Goal: Task Accomplishment & Management: Use online tool/utility

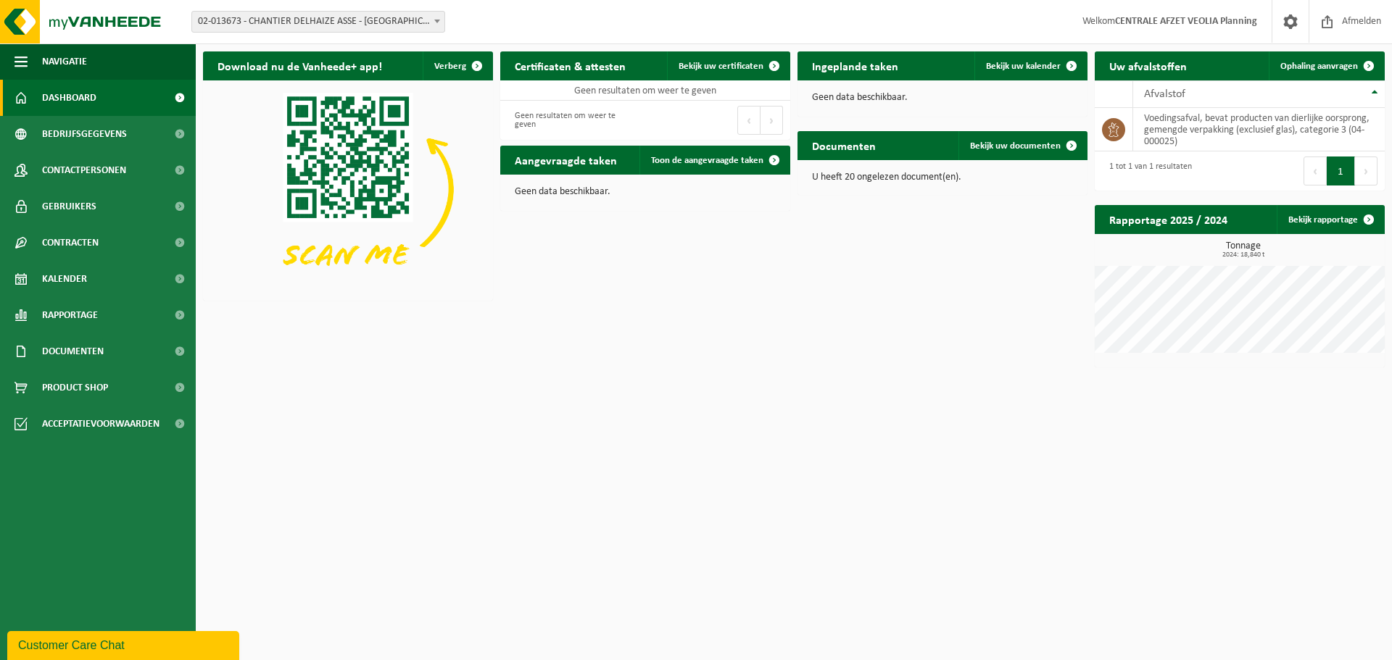
click at [423, 19] on span "02-013673 - CHANTIER DELHAIZE ASSE - [GEOGRAPHIC_DATA] - [GEOGRAPHIC_DATA]" at bounding box center [318, 22] width 252 height 20
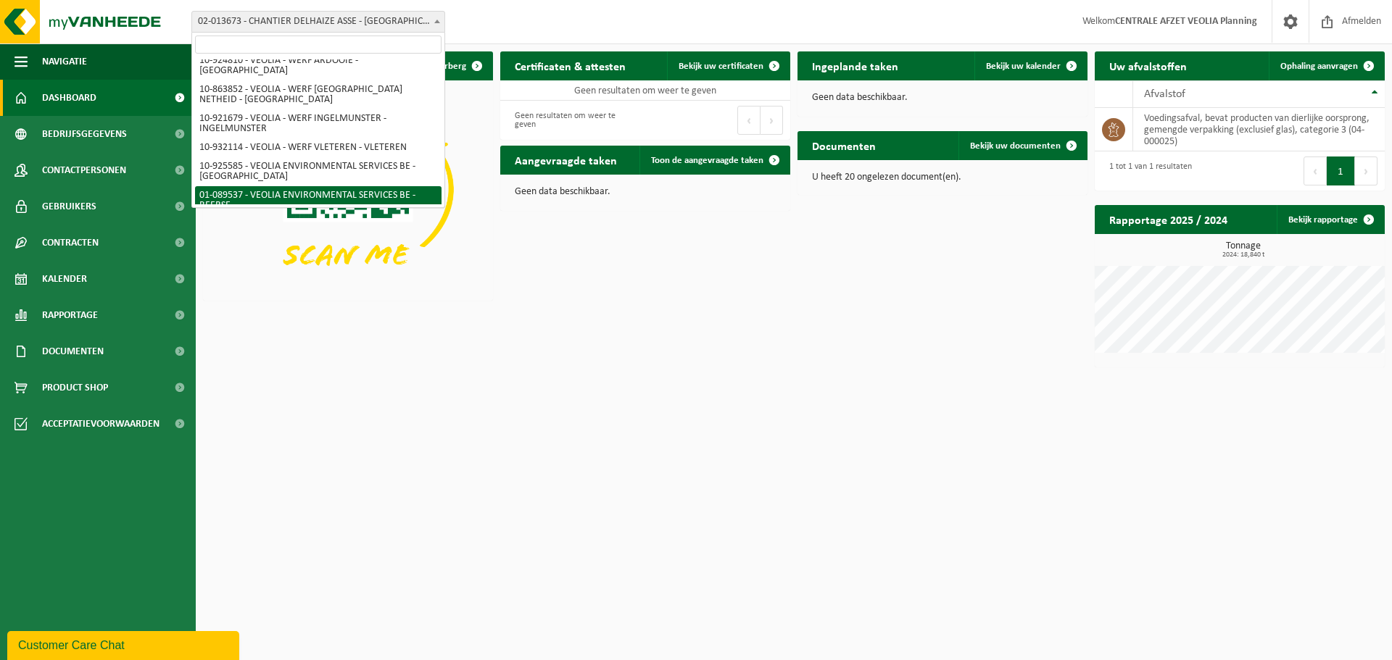
scroll to position [414, 0]
select select "732"
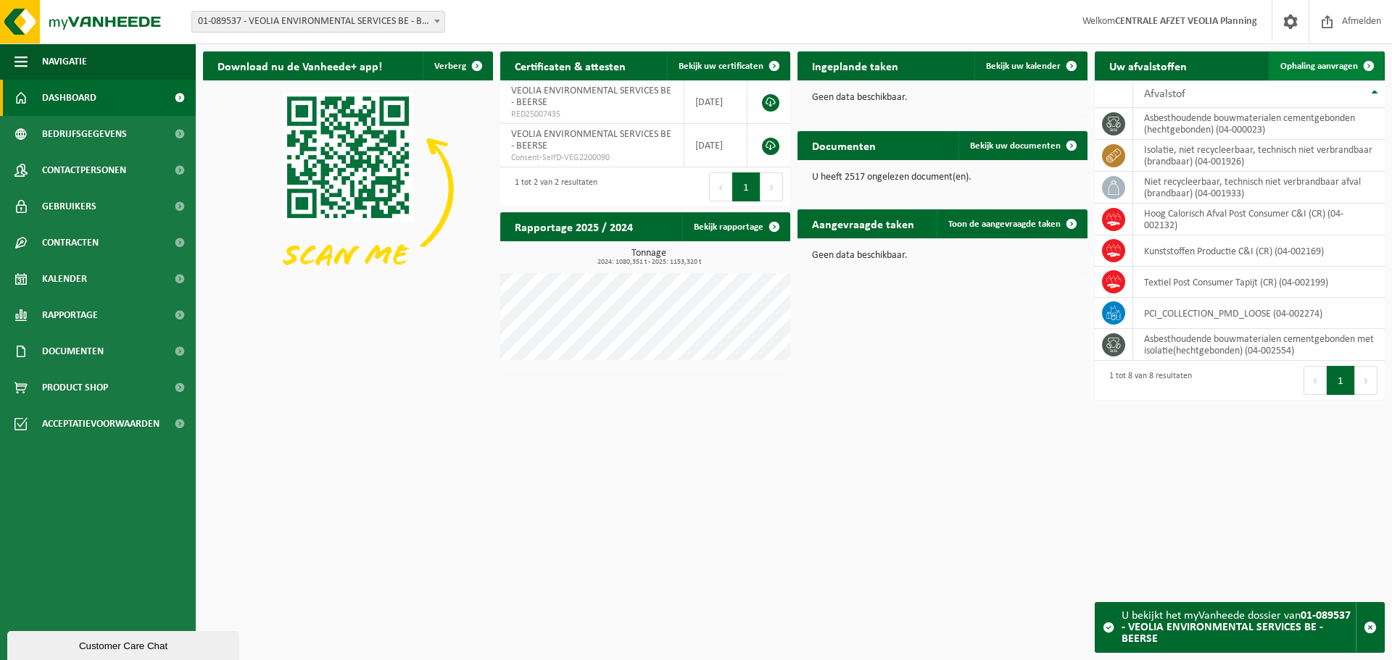
click at [1322, 63] on span "Ophaling aanvragen" at bounding box center [1319, 66] width 78 height 9
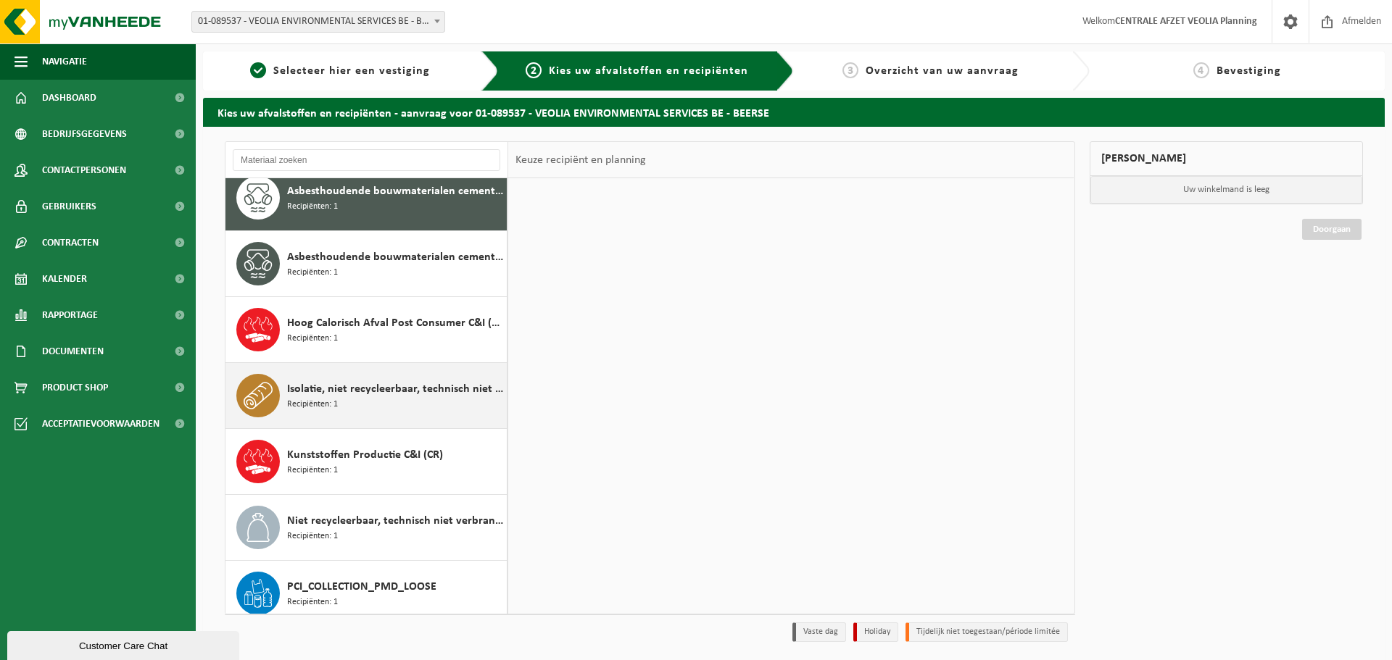
scroll to position [91, 0]
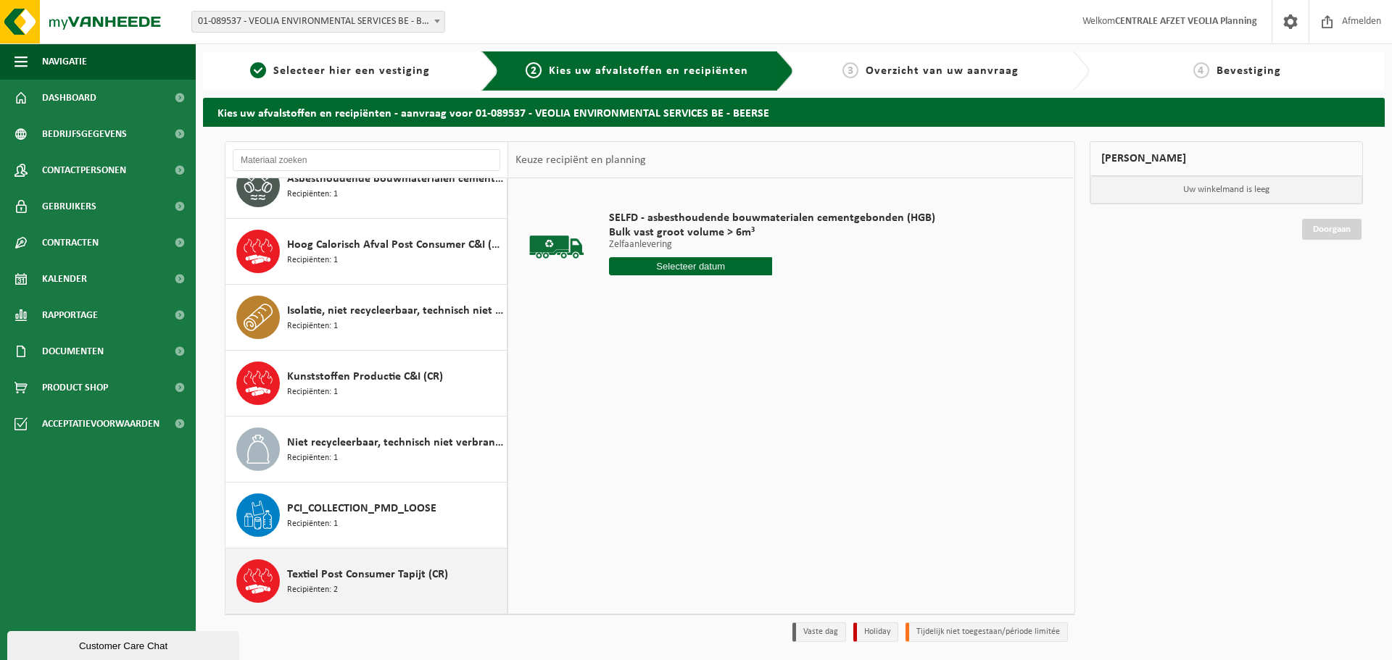
click at [357, 588] on div "Textiel Post Consumer Tapijt (CR) Recipiënten: 2" at bounding box center [395, 581] width 216 height 43
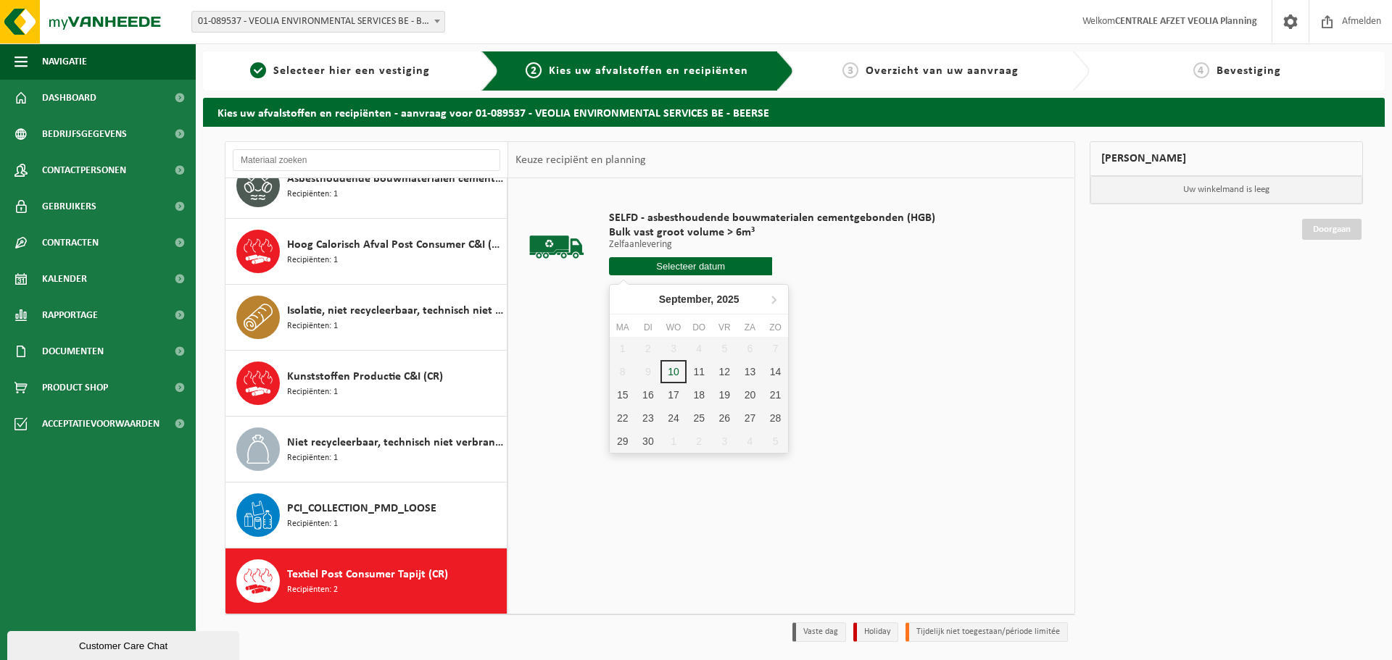
click at [660, 268] on input "text" at bounding box center [690, 266] width 163 height 18
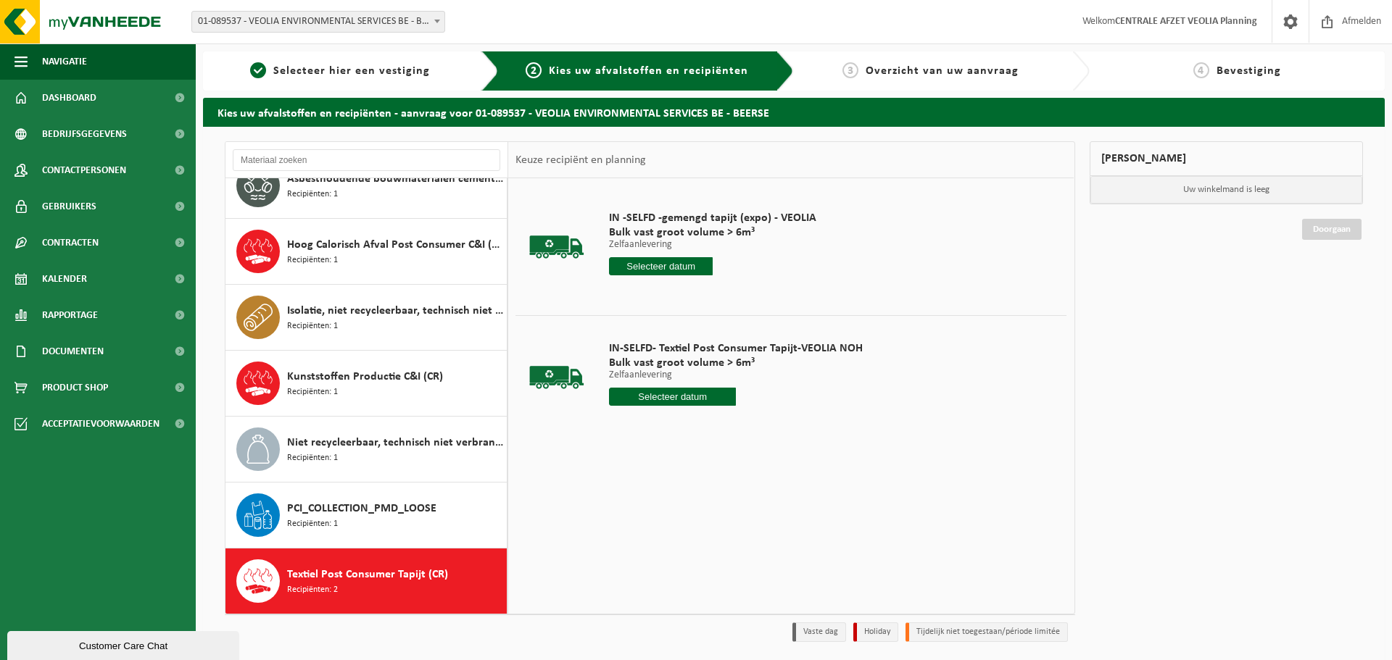
click at [678, 269] on input "text" at bounding box center [661, 266] width 104 height 18
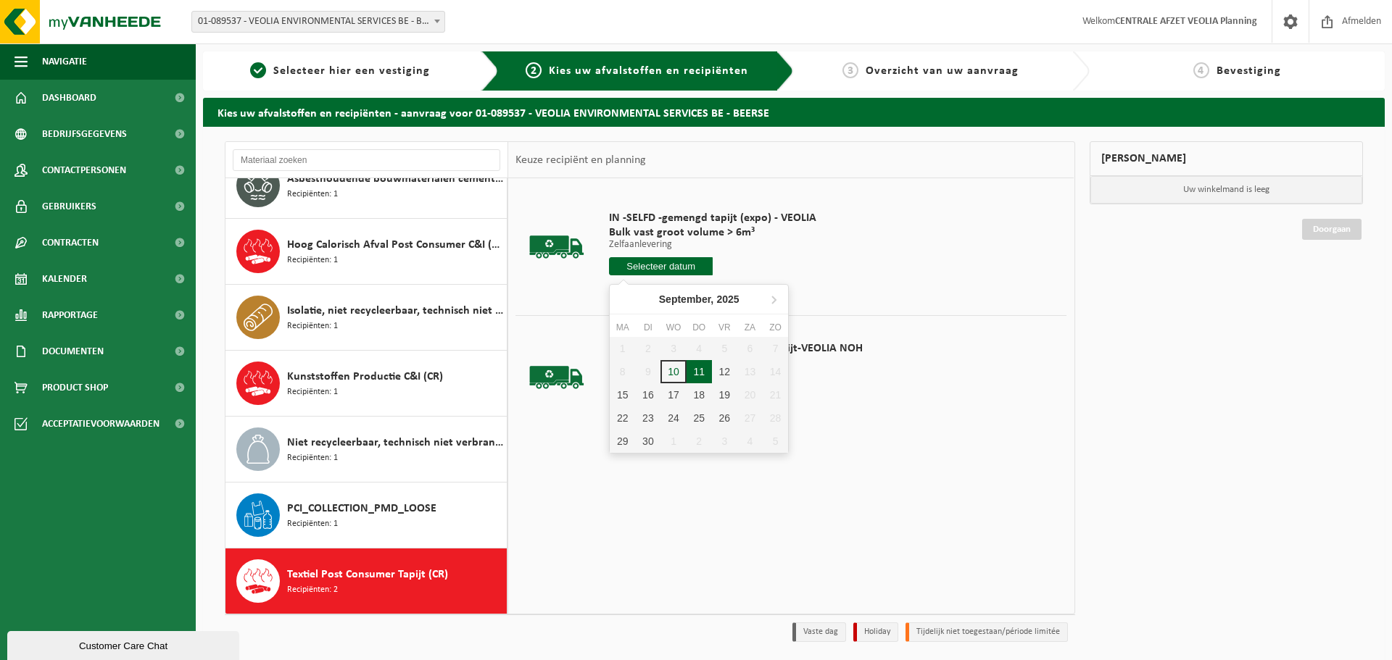
click at [690, 370] on div "11" at bounding box center [699, 371] width 25 height 23
type input "Van [DATE]"
type input "[DATE]"
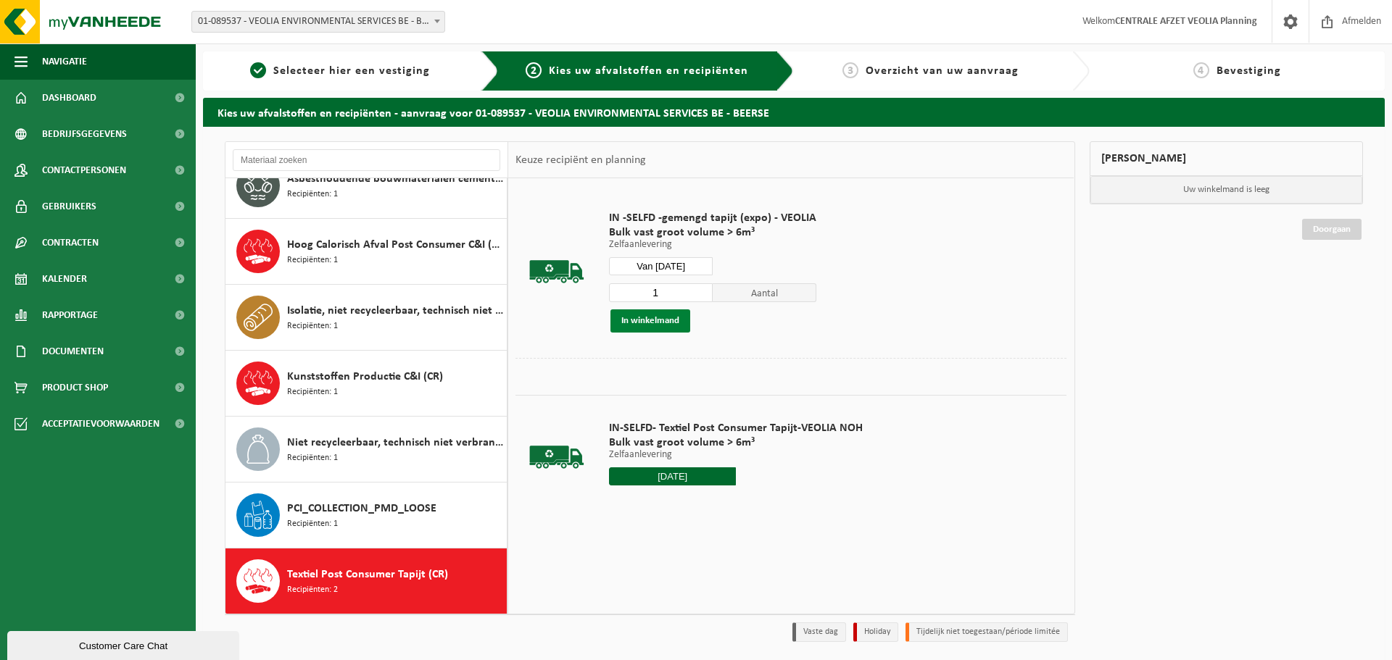
click at [660, 319] on button "In winkelmand" at bounding box center [650, 321] width 80 height 23
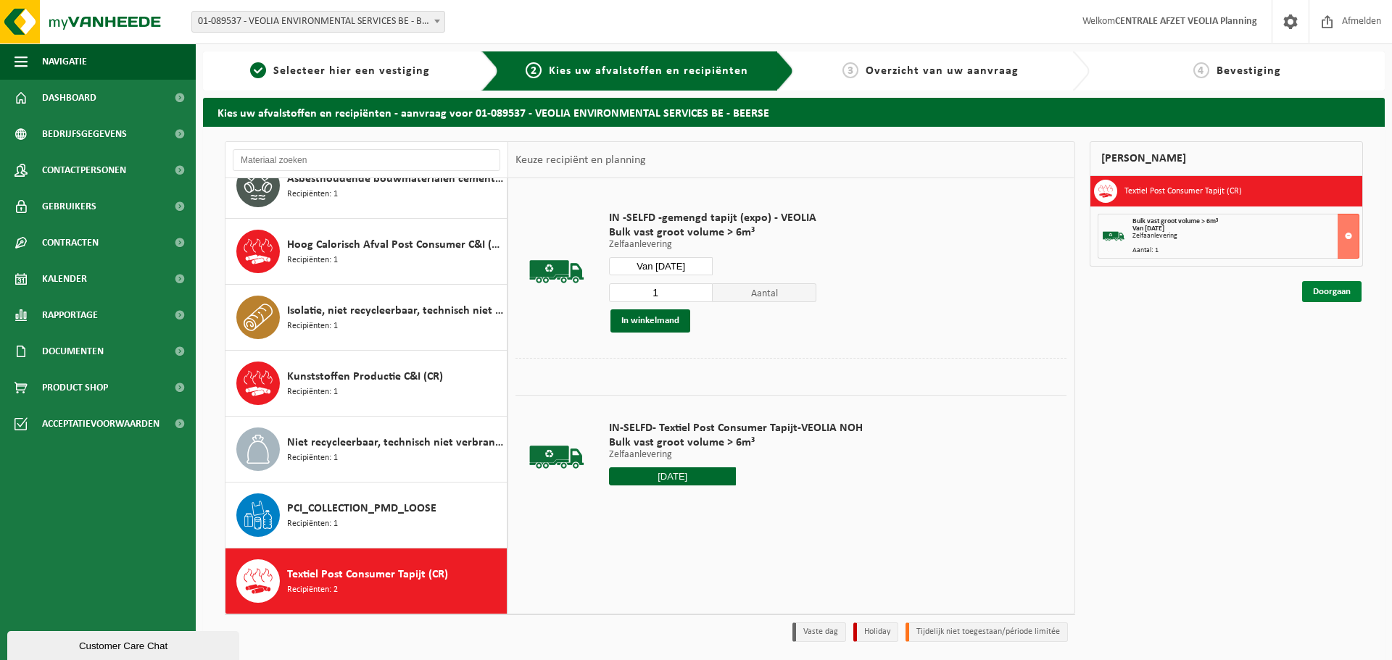
click at [1339, 291] on link "Doorgaan" at bounding box center [1331, 291] width 59 height 21
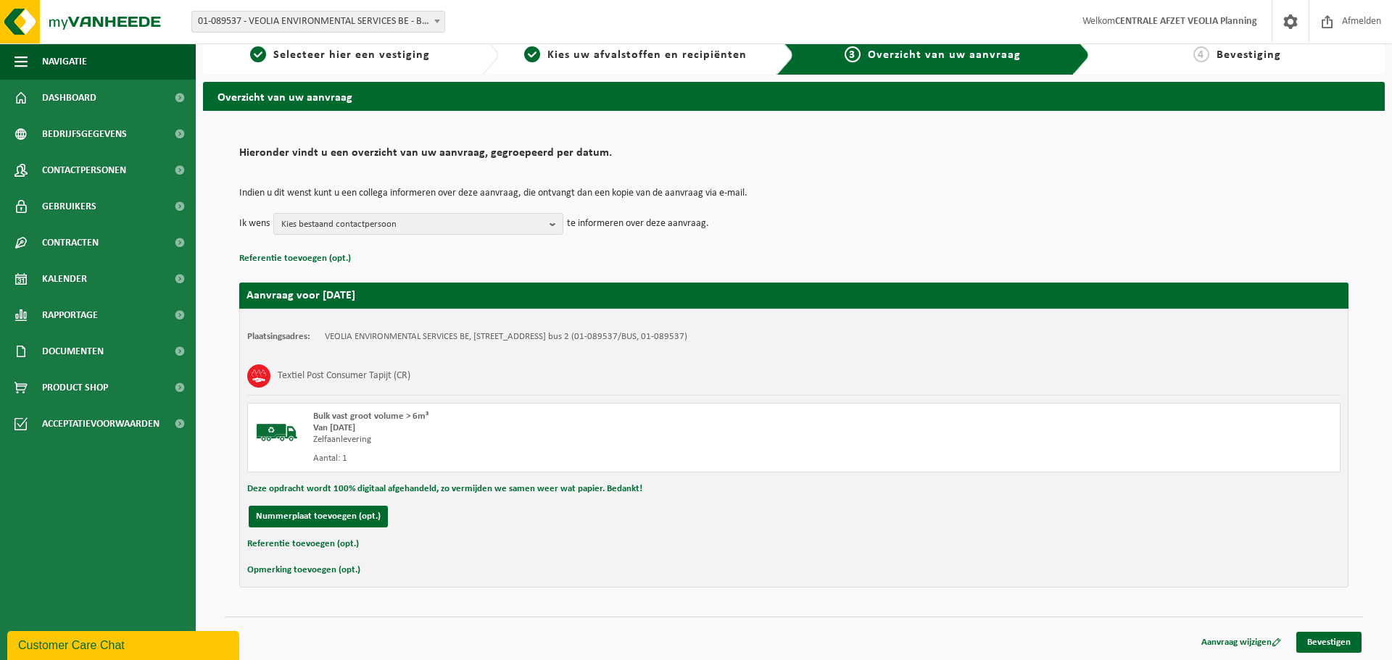
scroll to position [17, 0]
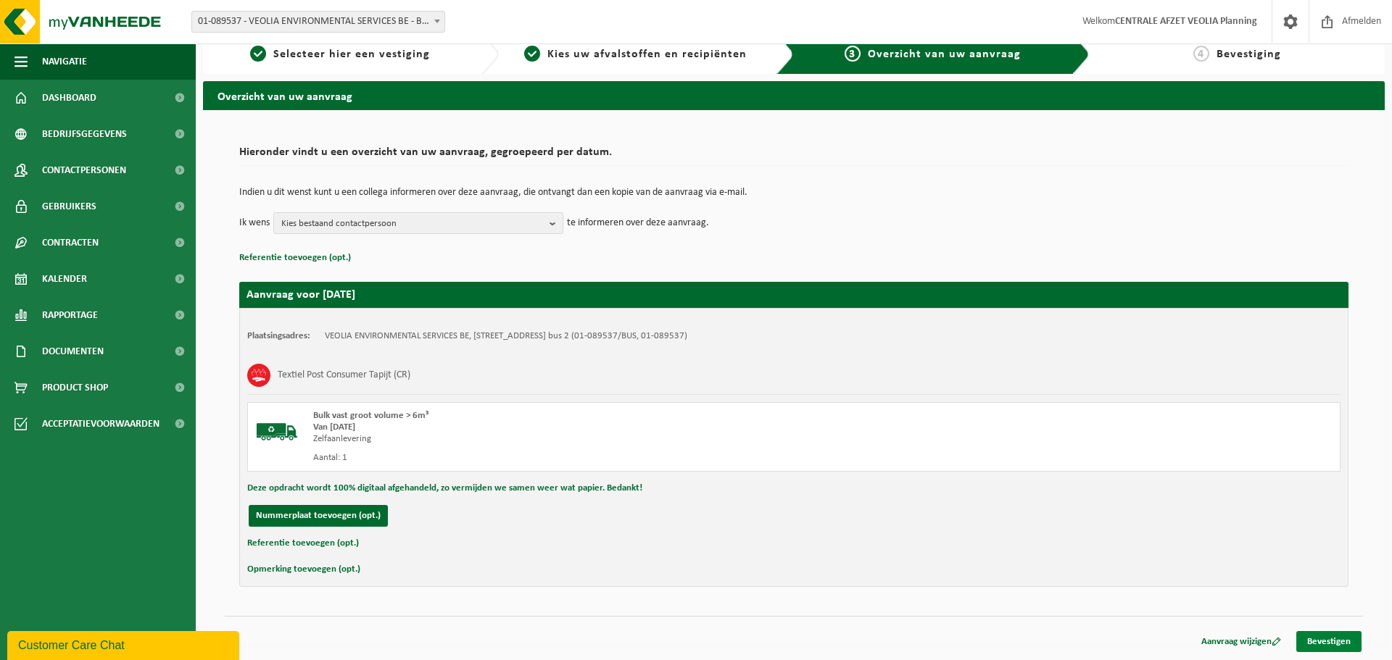
click at [1336, 637] on link "Bevestigen" at bounding box center [1328, 641] width 65 height 21
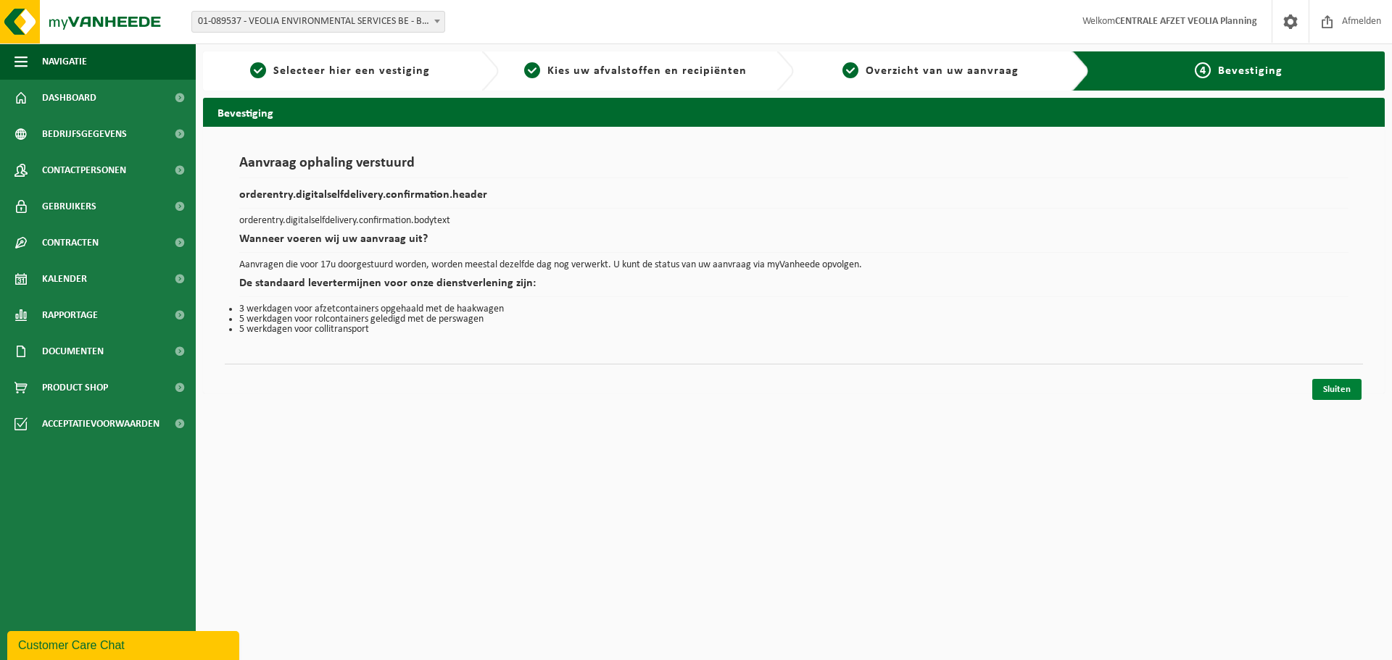
click at [1325, 391] on link "Sluiten" at bounding box center [1336, 389] width 49 height 21
